Goal: Information Seeking & Learning: Find specific page/section

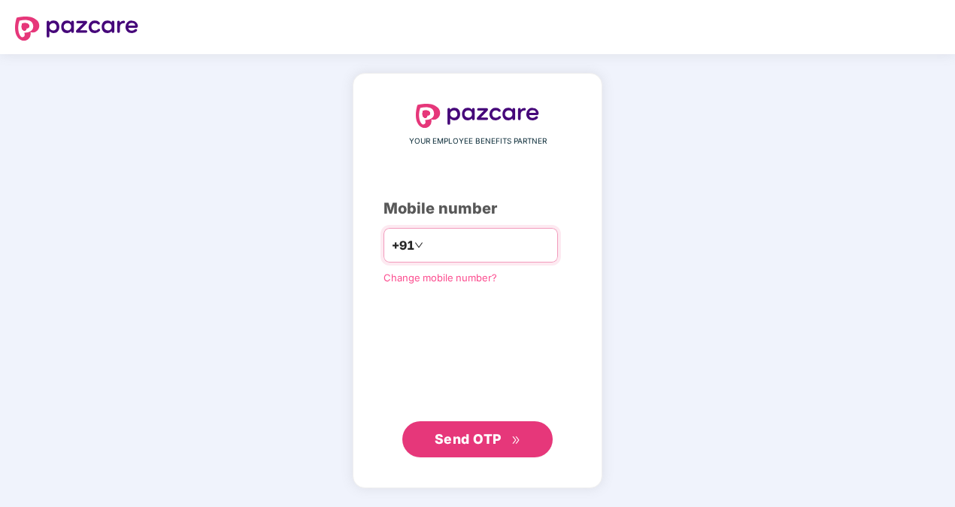
type input "**********"
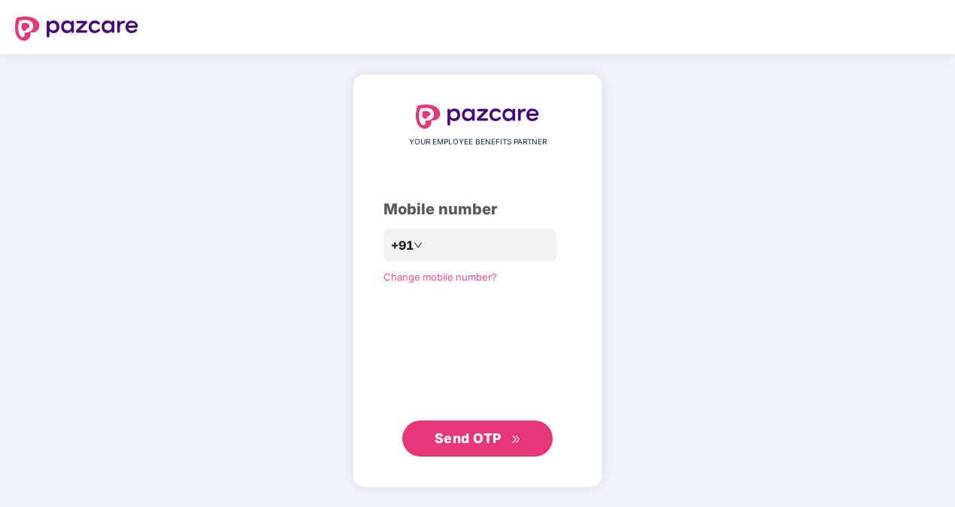
click at [468, 440] on span "Send OTP" at bounding box center [467, 438] width 67 height 16
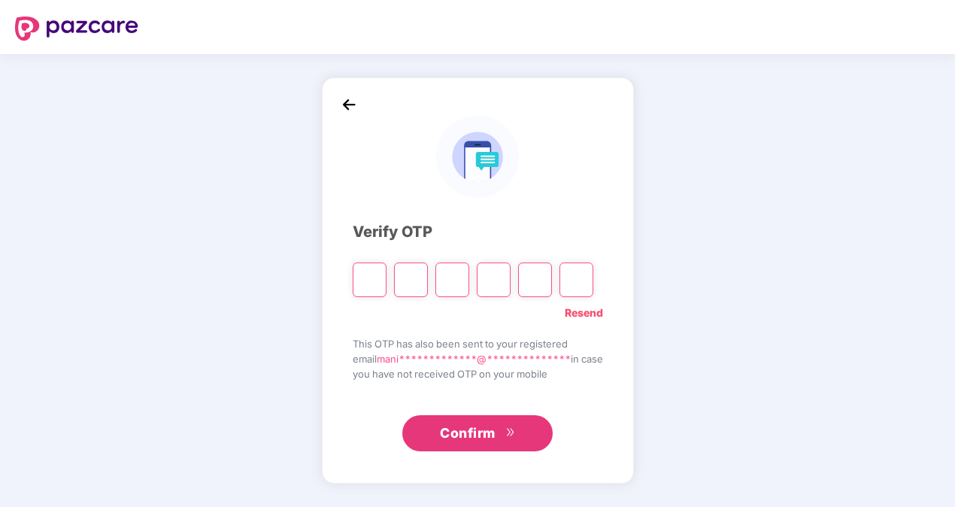
type input "*"
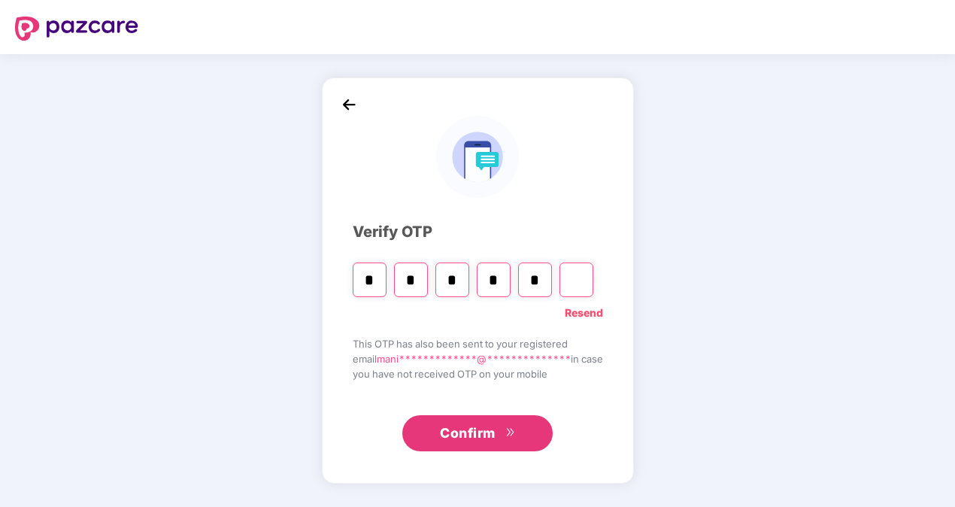
type input "*"
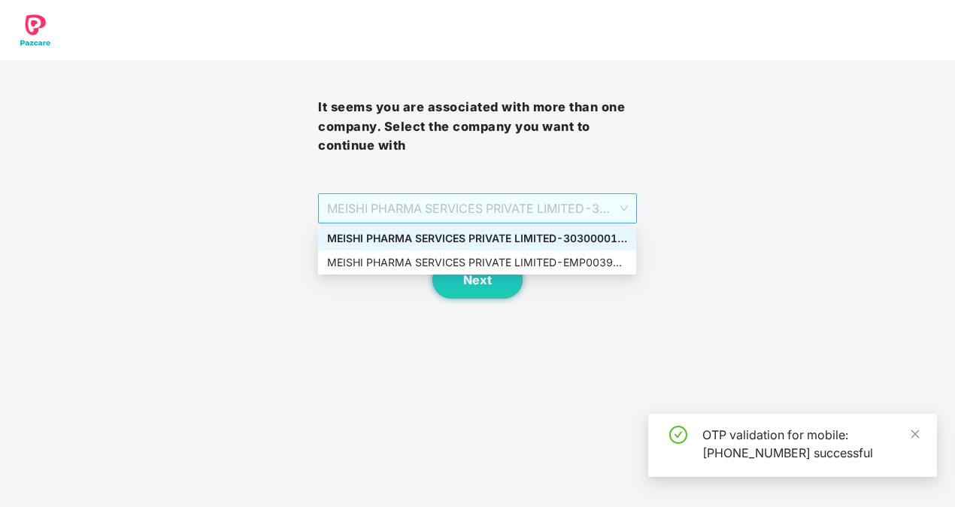
click at [630, 207] on div "MEISHI PHARMA SERVICES PRIVATE LIMITED - 303000013 - ADMIN" at bounding box center [477, 208] width 318 height 30
click at [561, 259] on div "MEISHI PHARMA SERVICES PRIVATE LIMITED - EMP0039 - ADMIN" at bounding box center [477, 262] width 300 height 17
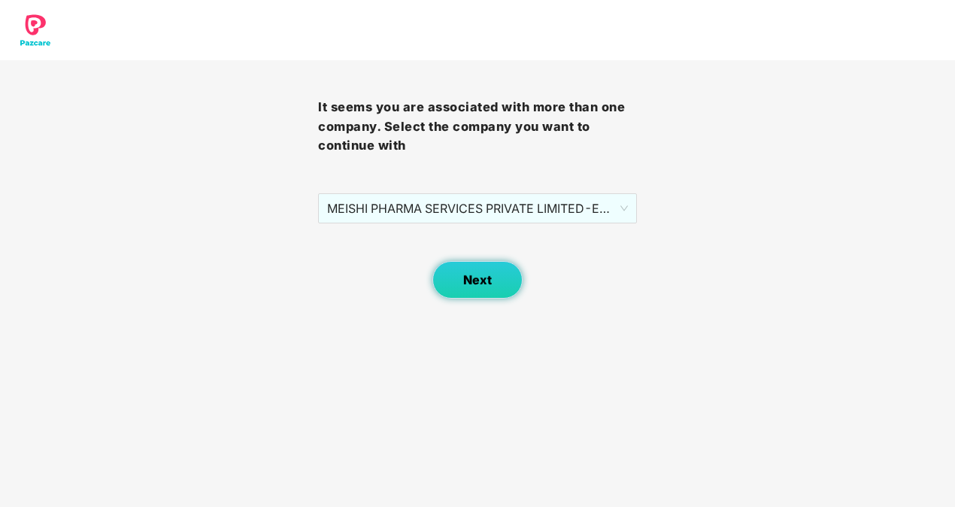
click at [478, 273] on span "Next" at bounding box center [477, 280] width 29 height 14
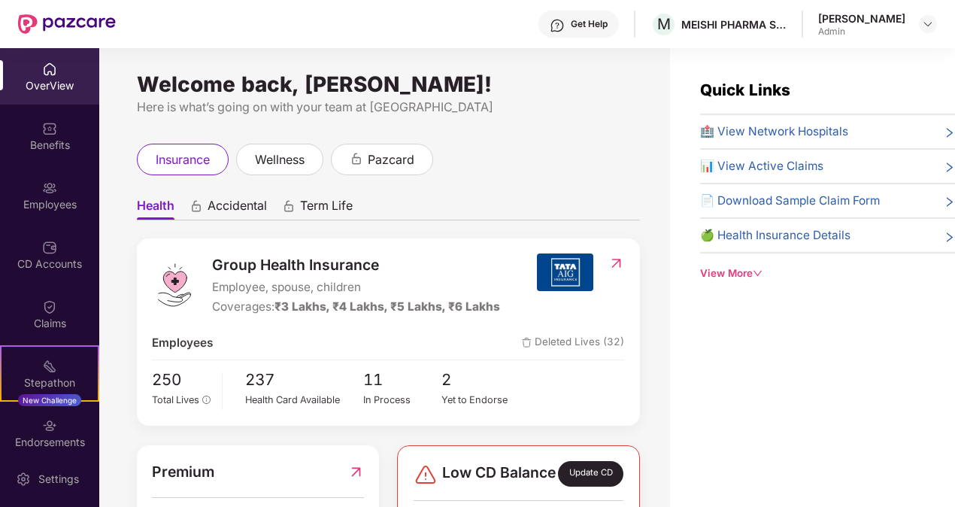
click at [755, 126] on span "🏥 View Network Hospitals" at bounding box center [774, 132] width 148 height 18
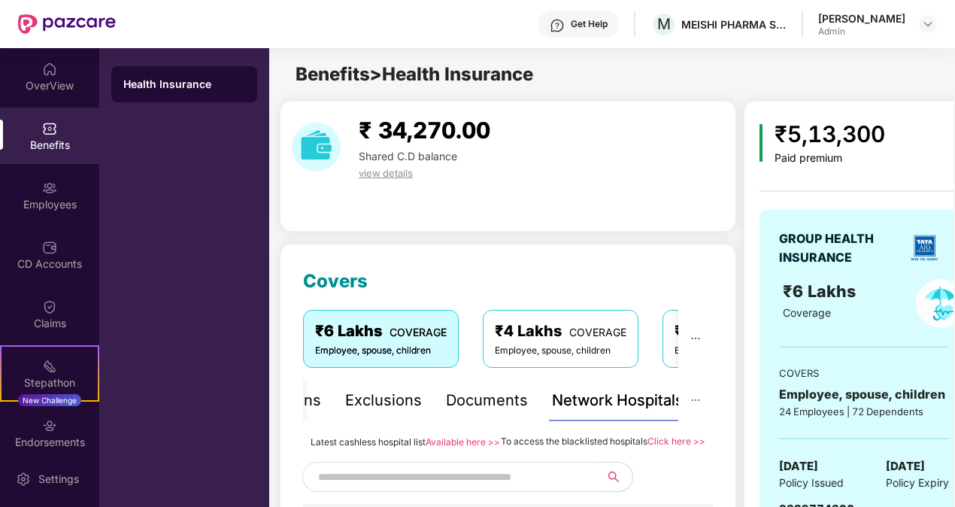
click at [471, 487] on input "text" at bounding box center [446, 476] width 257 height 23
type input "**********"
drag, startPoint x: 951, startPoint y: 65, endPoint x: 958, endPoint y: 117, distance: 53.0
click at [954, 117] on html "**********" at bounding box center [477, 253] width 955 height 507
click at [556, 180] on div "₹ 34,270.00 Shared C.D balance view details" at bounding box center [508, 147] width 444 height 68
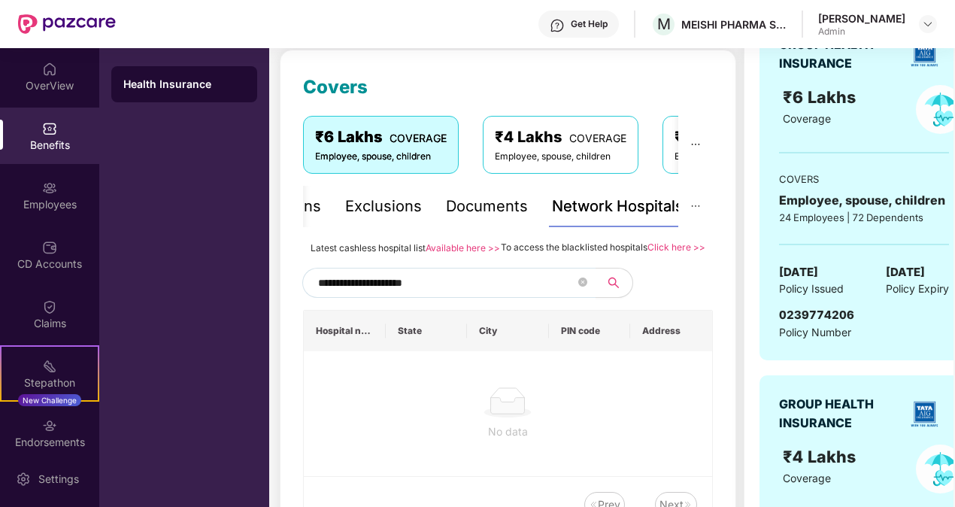
scroll to position [241, 0]
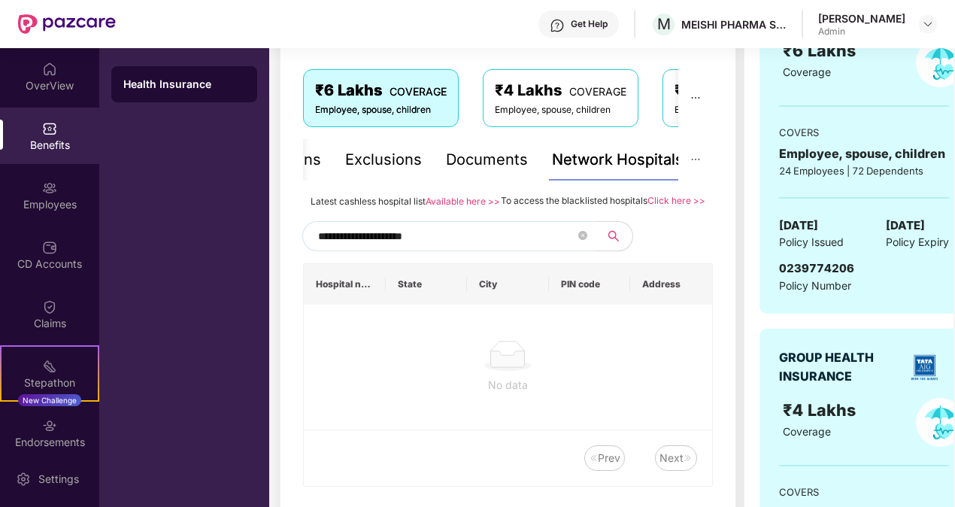
click at [487, 247] on input "**********" at bounding box center [446, 236] width 257 height 23
click at [459, 203] on link "Available here >>" at bounding box center [462, 200] width 74 height 11
click at [583, 240] on icon "close-circle" at bounding box center [582, 235] width 9 height 9
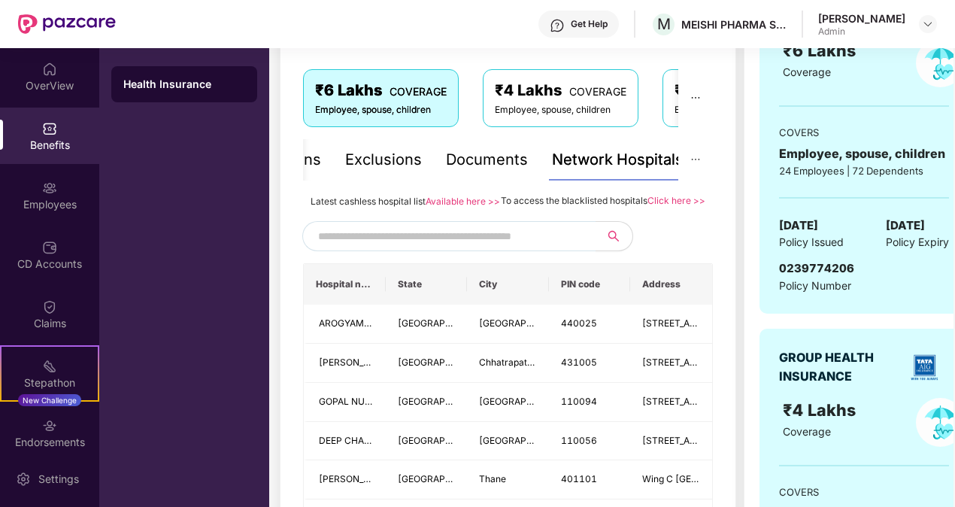
paste input "******"
type input "******"
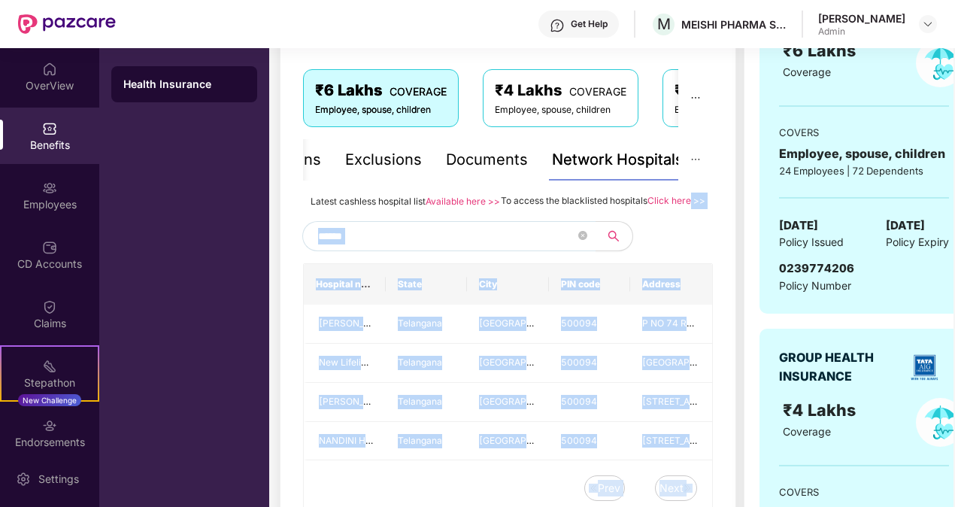
drag, startPoint x: 737, startPoint y: 196, endPoint x: 737, endPoint y: 268, distance: 72.2
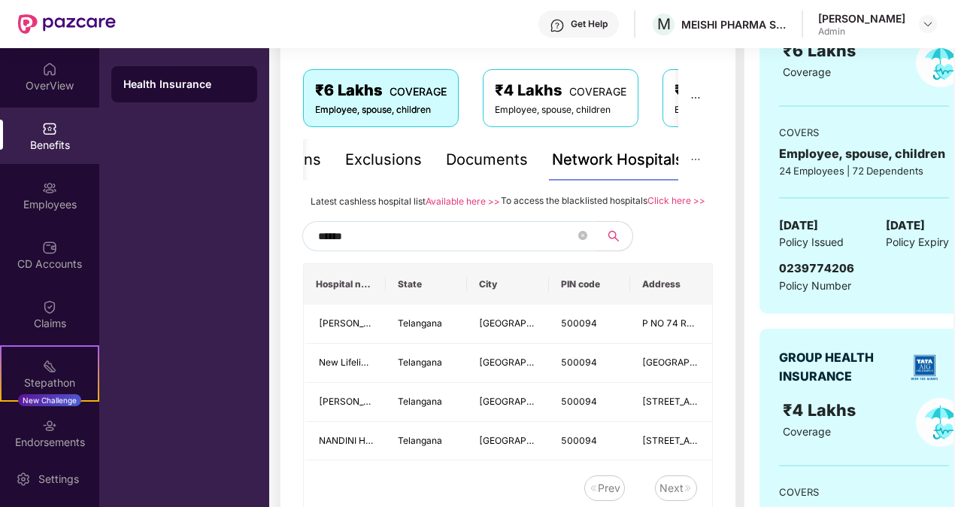
click at [691, 192] on div "To access the blacklisted hospitals Click here >>" at bounding box center [603, 200] width 204 height 17
click at [680, 197] on link "Click here >>" at bounding box center [676, 200] width 58 height 11
click at [582, 240] on icon "close-circle" at bounding box center [582, 235] width 9 height 9
click at [582, 247] on span at bounding box center [582, 236] width 9 height 23
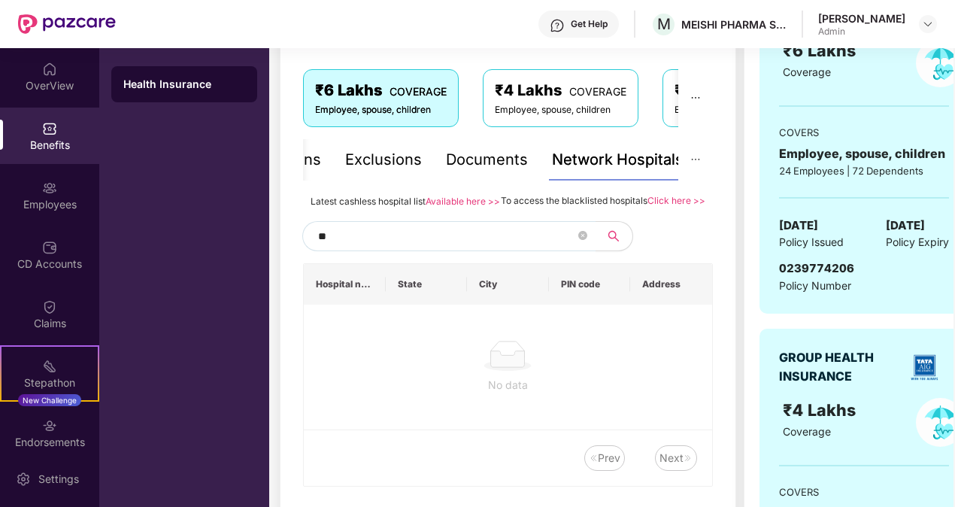
type input "*"
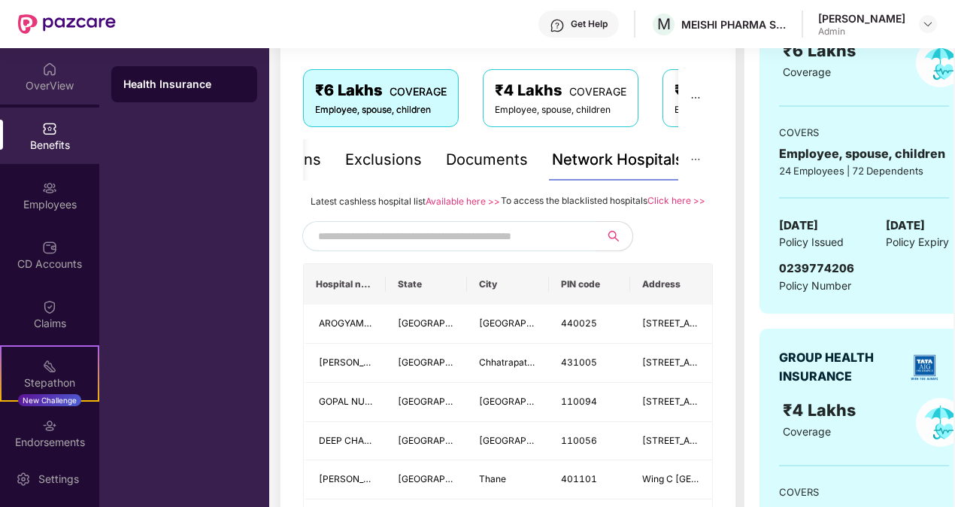
click at [51, 80] on div "OverView" at bounding box center [49, 85] width 99 height 15
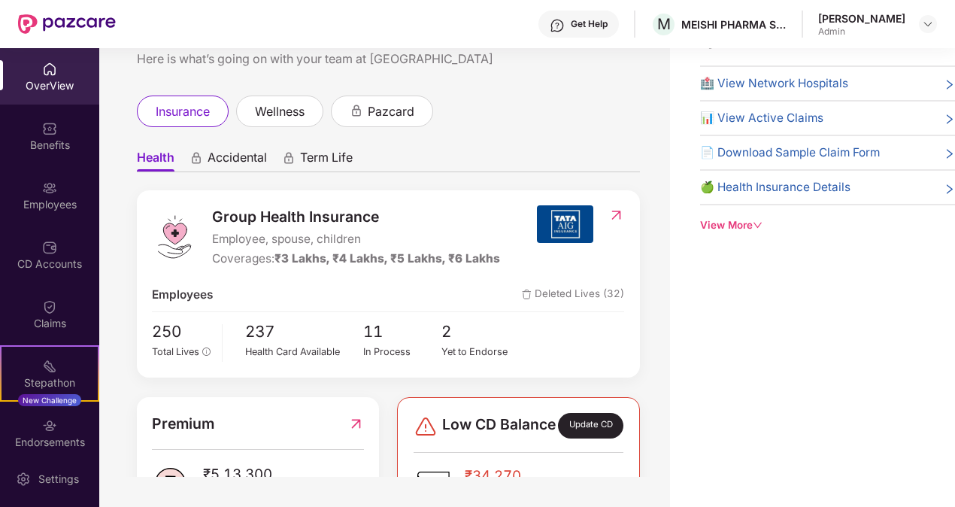
click at [566, 123] on div "insurance wellness pazcard" at bounding box center [388, 111] width 503 height 32
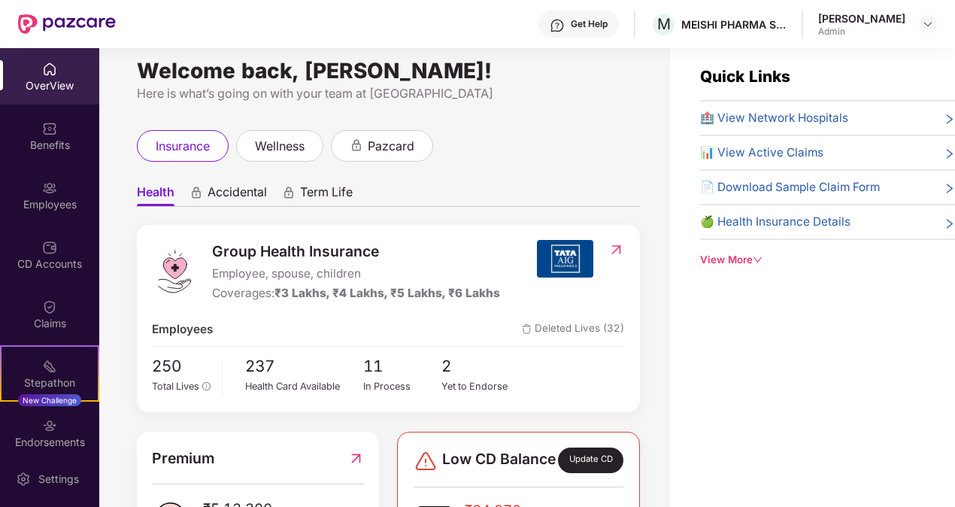
scroll to position [0, 0]
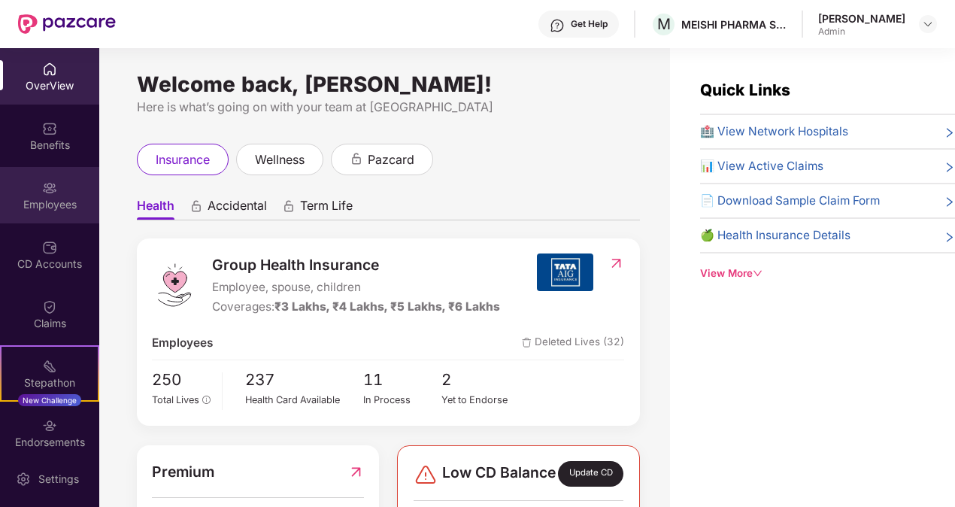
click at [39, 194] on div "Employees" at bounding box center [49, 195] width 99 height 56
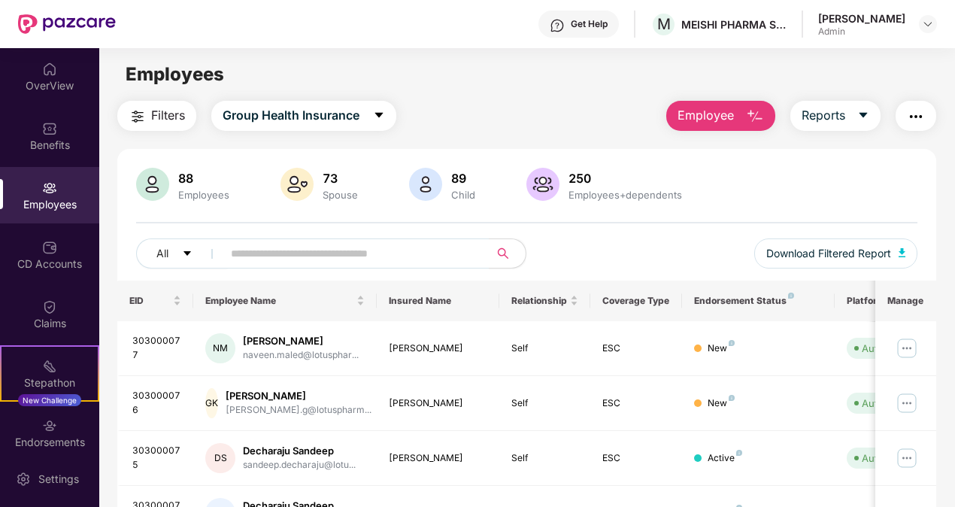
click at [568, 247] on div "All Download Filtered Report" at bounding box center [527, 259] width 782 height 42
click at [776, 186] on div "88 Employees 73 Spouse 89 Child 250 Employees+dependents" at bounding box center [527, 186] width 782 height 36
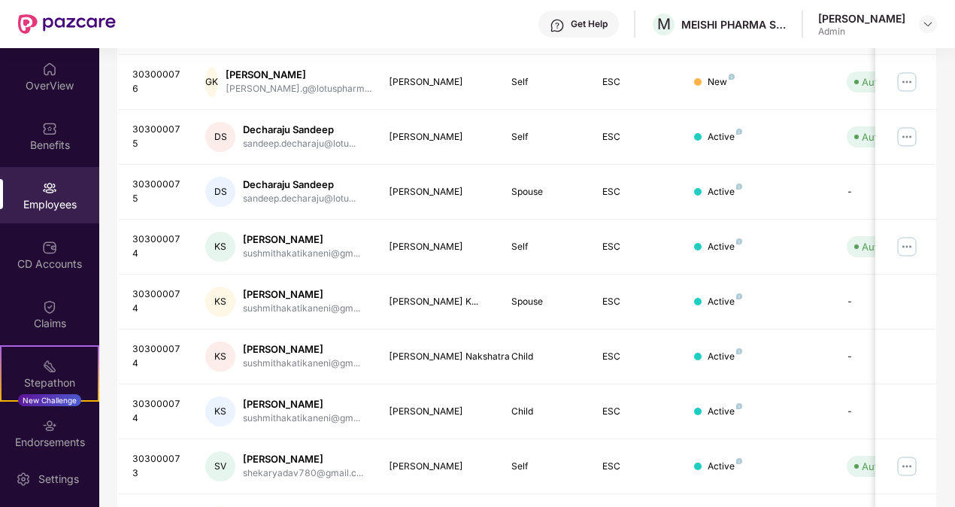
scroll to position [323, 0]
